Goal: Check status: Check status

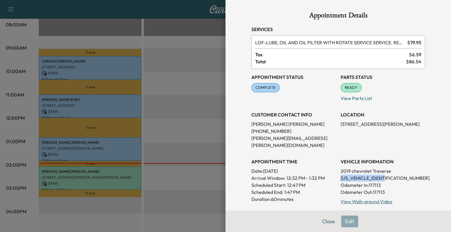
drag, startPoint x: 336, startPoint y: 171, endPoint x: 395, endPoint y: 172, distance: 58.8
click at [395, 172] on div "Appointment Status COMPLETE Mark as Not Ready Parts Status READY Mark as Not Re…" at bounding box center [338, 160] width 174 height 183
copy p "[US_VEHICLE_IDENTIFICATION_NUMBER]"
click at [321, 224] on button "Close" at bounding box center [328, 222] width 21 height 12
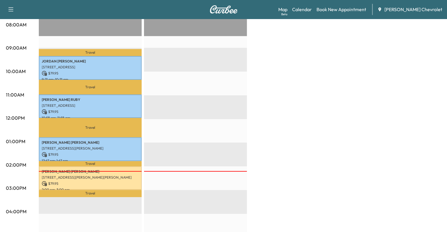
click at [115, 192] on p "Travel" at bounding box center [90, 193] width 103 height 7
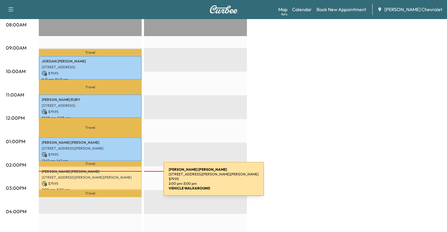
click at [119, 183] on p "$ 79.95" at bounding box center [90, 183] width 97 height 5
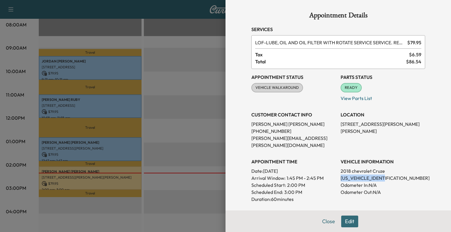
drag, startPoint x: 335, startPoint y: 170, endPoint x: 395, endPoint y: 170, distance: 59.6
click at [395, 170] on div "Appointment Status VEHICLE WALKAROUND [PERSON_NAME] as Not Ready Parts Status R…" at bounding box center [338, 159] width 174 height 181
copy p "[US_VEHICLE_IDENTIFICATION_NUMBER]"
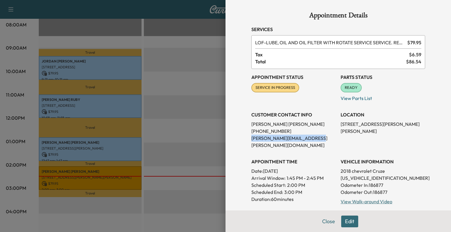
drag, startPoint x: 246, startPoint y: 140, endPoint x: 306, endPoint y: 139, distance: 59.6
click at [306, 139] on div "Appointment Details Services LOF - LUBE, OIL AND OIL FILTER WITH ROTATE SERVICE…" at bounding box center [338, 182] width 188 height 364
copy p "[PERSON_NAME][EMAIL_ADDRESS][PERSON_NAME][DOMAIN_NAME]"
drag, startPoint x: 335, startPoint y: 171, endPoint x: 382, endPoint y: 171, distance: 46.4
click at [382, 171] on div "Appointment Status SERVICE IN PROGRESS Mark as Not Ready Parts Status READY Mar…" at bounding box center [338, 160] width 174 height 183
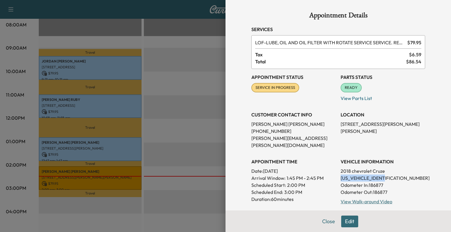
copy p "[US_VEHICLE_IDENTIFICATION_NUMBER]"
